Goal: Information Seeking & Learning: Understand process/instructions

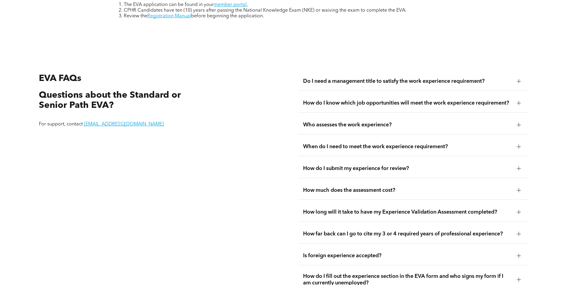
scroll to position [1075, 0]
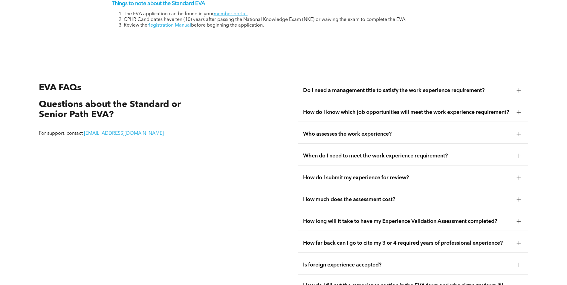
drag, startPoint x: 335, startPoint y: 197, endPoint x: 473, endPoint y: 187, distance: 137.7
click at [335, 197] on span "How much does the assessment cost?" at bounding box center [407, 199] width 209 height 7
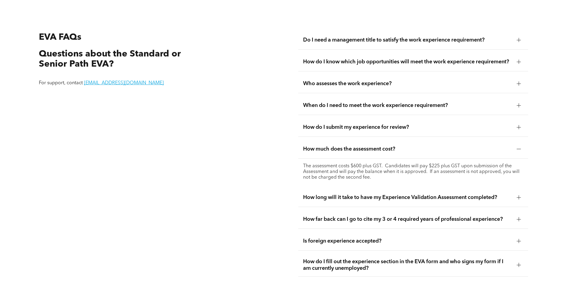
scroll to position [1135, 0]
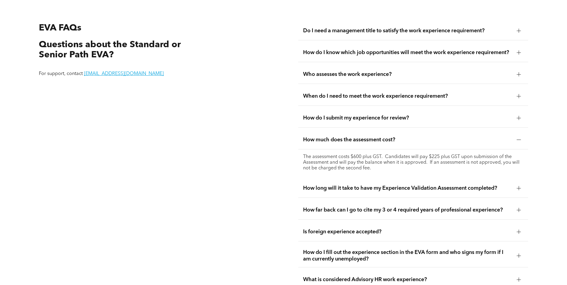
click at [404, 185] on span "How long will it take to have my Experience Validation Assessment completed?" at bounding box center [407, 188] width 209 height 7
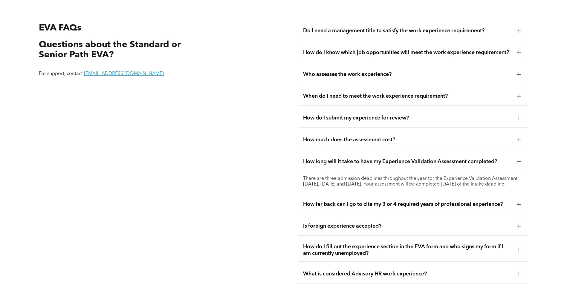
click at [428, 158] on span "How long will it take to have my Experience Validation Assessment completed?" at bounding box center [407, 161] width 209 height 7
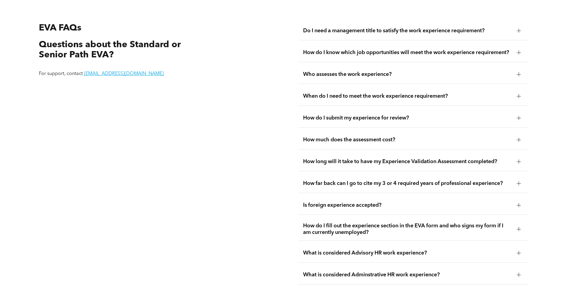
click at [415, 185] on div "How far back can I go to cite my 3 or 4 required years of professional experien…" at bounding box center [413, 183] width 230 height 19
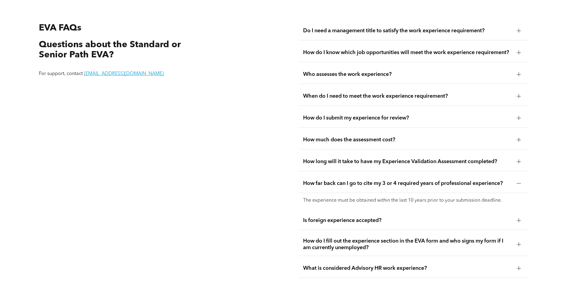
click at [414, 183] on span "How far back can I go to cite my 3 or 4 required years of professional experien…" at bounding box center [407, 183] width 209 height 7
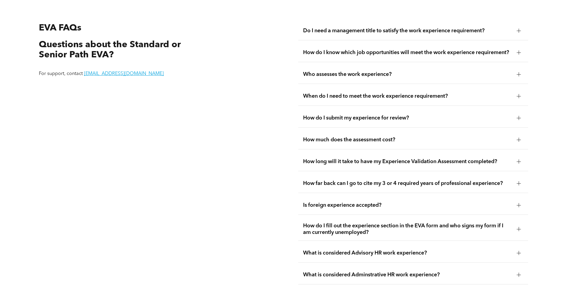
click at [414, 115] on span "How do I submit my experience for review?" at bounding box center [407, 118] width 209 height 7
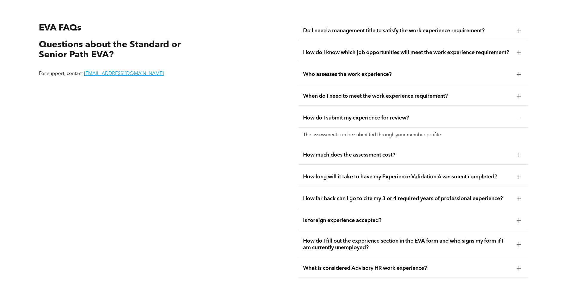
click at [414, 115] on span "How do I submit my experience for review?" at bounding box center [407, 118] width 209 height 7
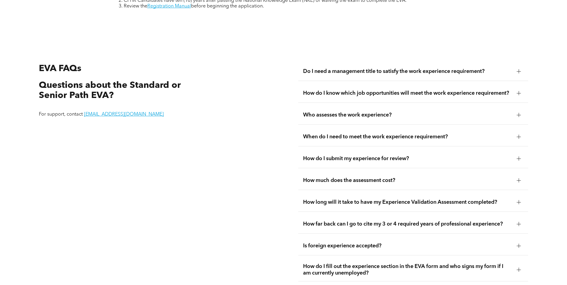
scroll to position [986, 0]
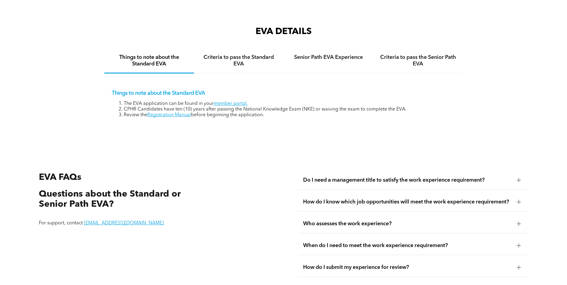
click at [387, 171] on div "Do I need a management title to satisfy the work experience requirement?" at bounding box center [413, 180] width 230 height 19
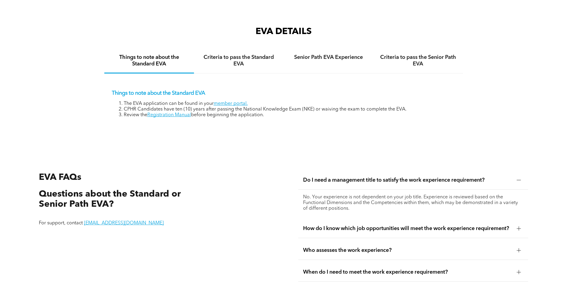
drag, startPoint x: 387, startPoint y: 226, endPoint x: 390, endPoint y: 223, distance: 4.2
click at [389, 225] on span "How do I know which job opportunities will meet the work experience requirement?" at bounding box center [407, 228] width 209 height 7
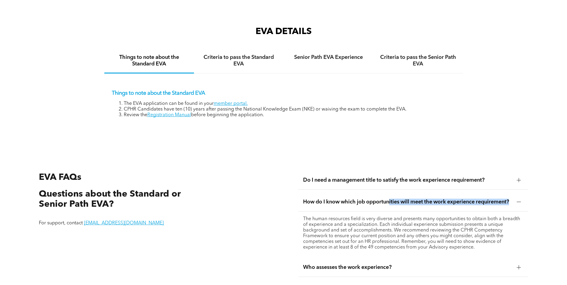
scroll to position [1165, 0]
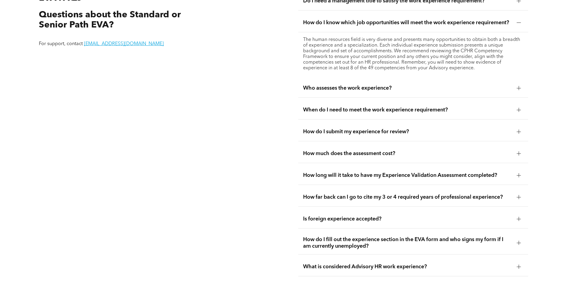
click at [351, 87] on span "Who assesses the work experience?" at bounding box center [407, 88] width 209 height 7
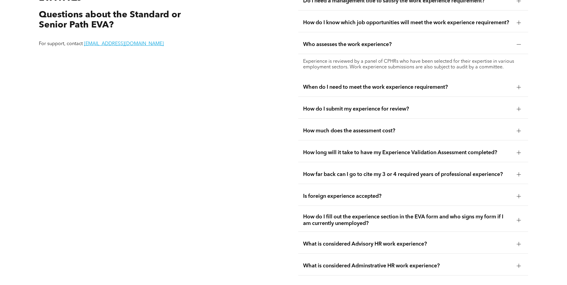
click at [353, 87] on span "When do I need to meet the work experience requirement?" at bounding box center [407, 87] width 209 height 7
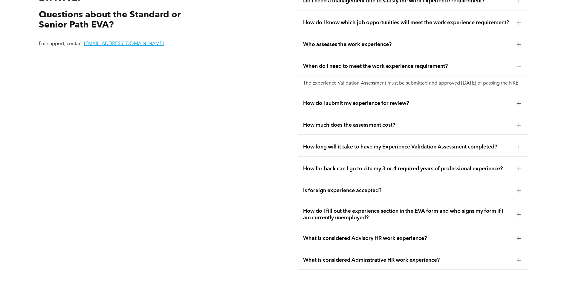
scroll to position [1195, 0]
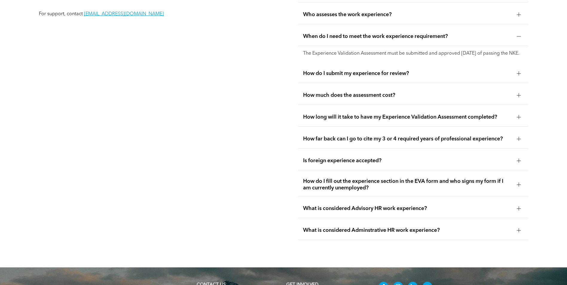
click at [352, 120] on span "How long will it take to have my Experience Validation Assessment completed?" at bounding box center [407, 117] width 209 height 7
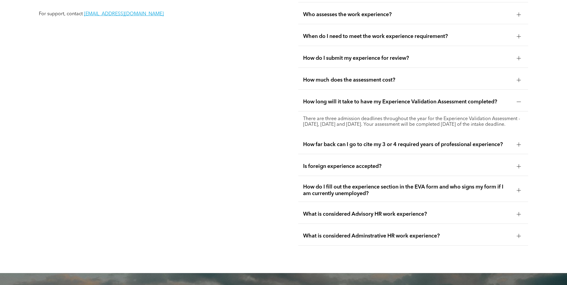
drag, startPoint x: 352, startPoint y: 120, endPoint x: 330, endPoint y: 108, distance: 25.7
click at [330, 108] on div "How long will it take to have my Experience Validation Assessment completed?" at bounding box center [413, 102] width 230 height 19
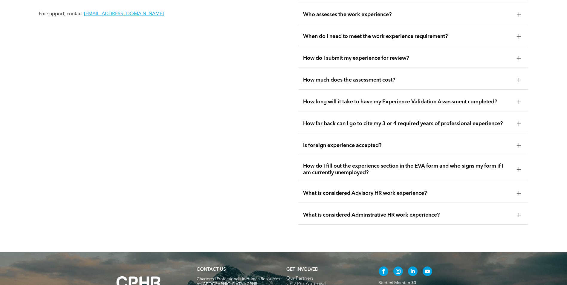
click at [331, 108] on div "How long will it take to have my Experience Validation Assessment completed?" at bounding box center [413, 102] width 230 height 19
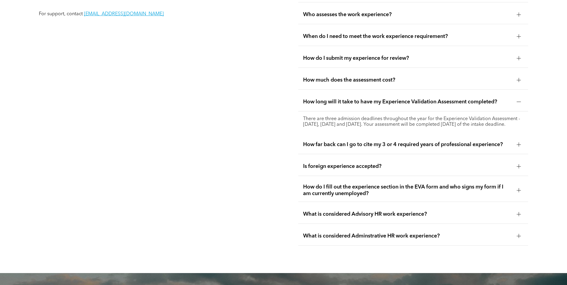
click at [332, 107] on div "How long will it take to have my Experience Validation Assessment completed?" at bounding box center [413, 102] width 230 height 19
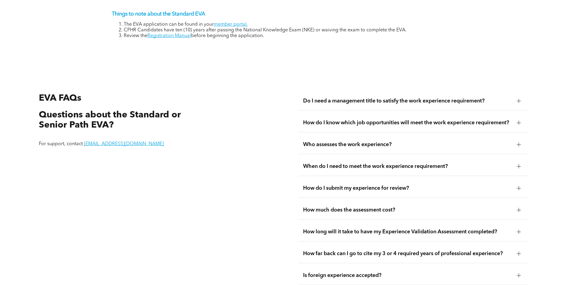
scroll to position [956, 0]
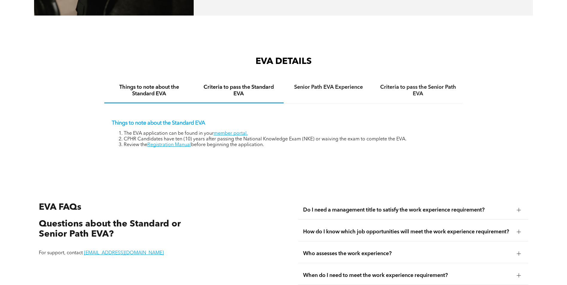
click at [219, 87] on h4 "Criteria to pass the Standard EVA" at bounding box center [238, 90] width 79 height 13
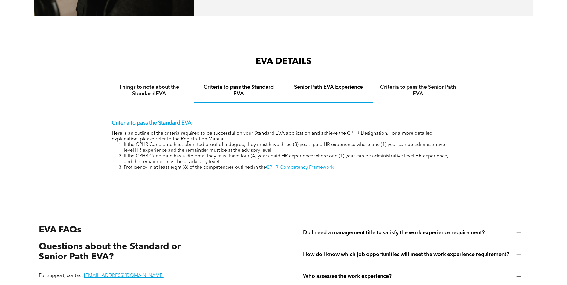
click at [321, 84] on h4 "Senior Path EVA Experience" at bounding box center [328, 87] width 79 height 7
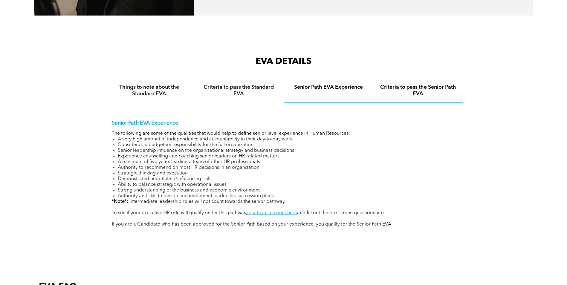
click at [419, 84] on h4 "Criteria to pass the Senior Path EVA" at bounding box center [417, 90] width 79 height 13
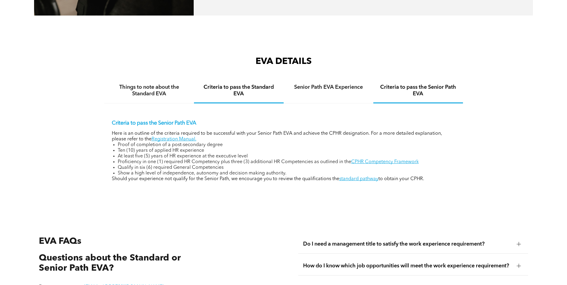
click at [221, 79] on div "Criteria to pass the Standard EVA" at bounding box center [239, 91] width 90 height 25
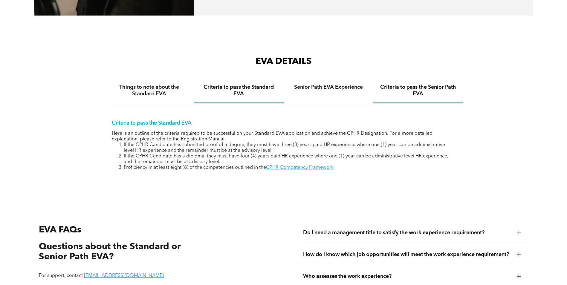
click at [425, 79] on div "Criteria to pass the Senior Path EVA" at bounding box center [418, 91] width 90 height 25
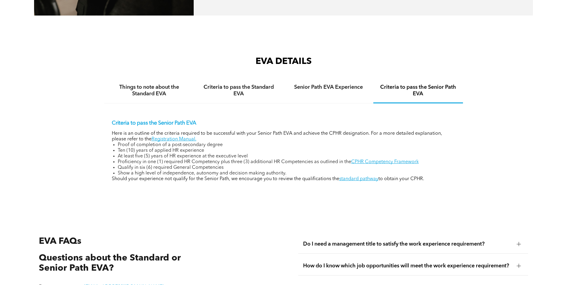
drag, startPoint x: 150, startPoint y: 98, endPoint x: 151, endPoint y: 93, distance: 5.2
click at [150, 103] on div "Criteria to pass the Senior Path EVA Here is an outline of the criteria require…" at bounding box center [283, 146] width 358 height 86
click at [149, 85] on h4 "Things to note about the Standard EVA" at bounding box center [149, 90] width 79 height 13
